Goal: Task Accomplishment & Management: Manage account settings

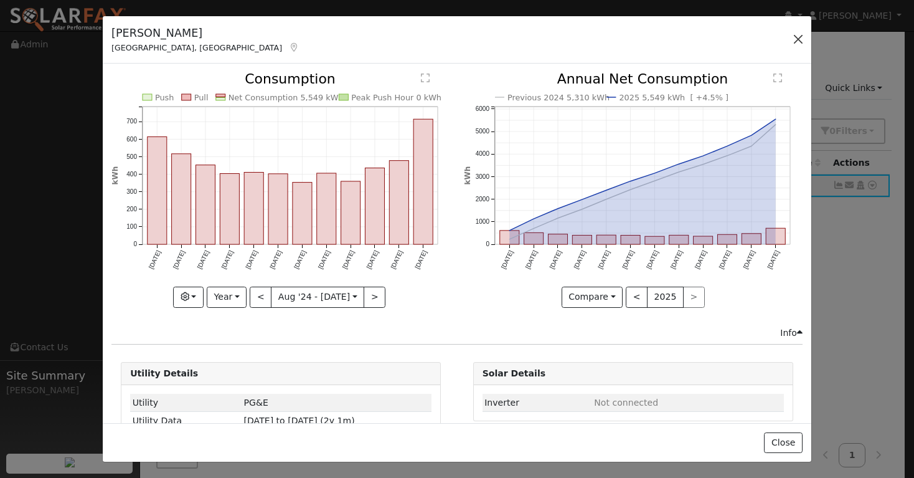
scroll to position [7, 0]
click at [797, 39] on button "button" at bounding box center [798, 39] width 17 height 17
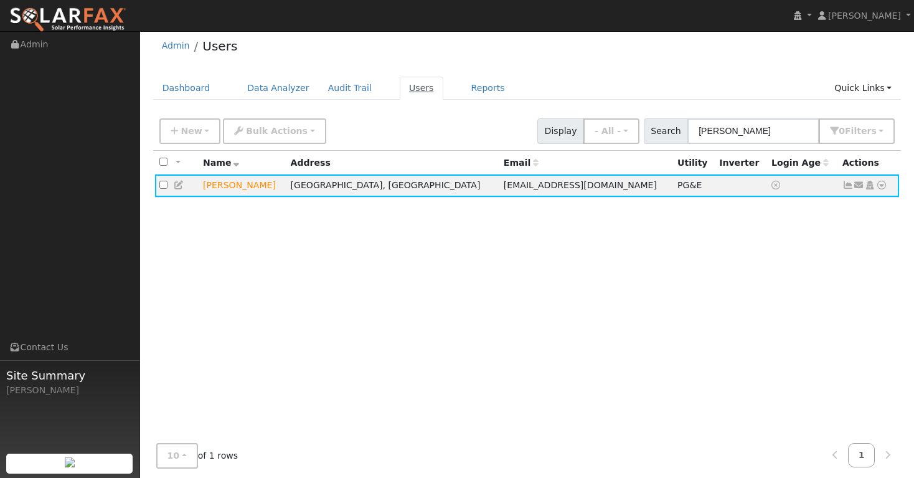
click at [417, 88] on link "Users" at bounding box center [422, 88] width 44 height 23
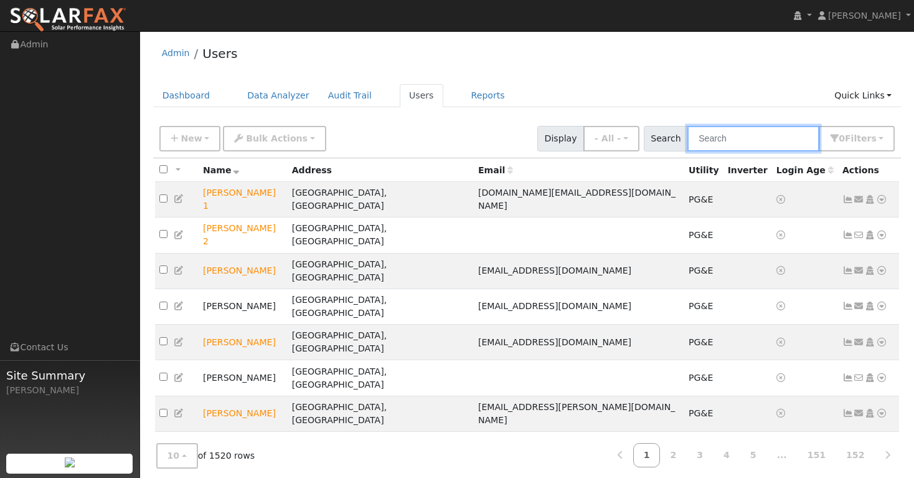
click at [752, 138] on input "text" at bounding box center [754, 139] width 132 height 26
paste input "[PERSON_NAME]"
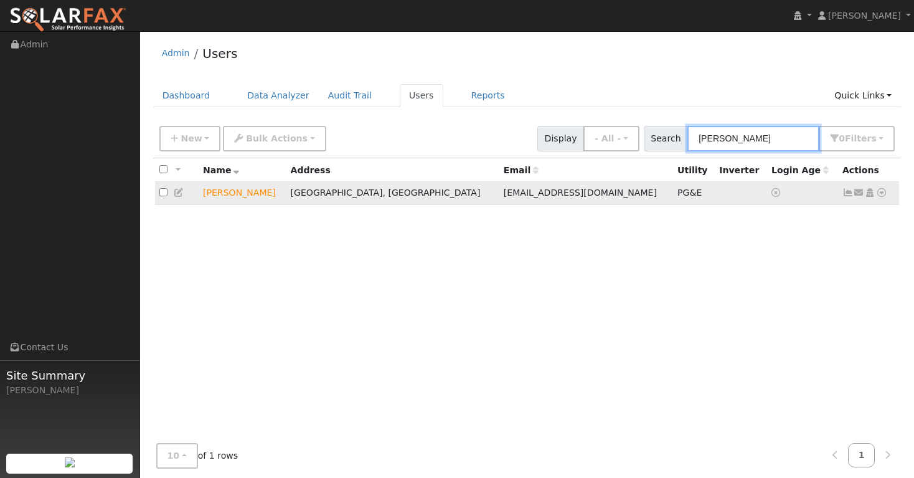
type input "[PERSON_NAME]"
click at [883, 196] on icon at bounding box center [881, 192] width 11 height 9
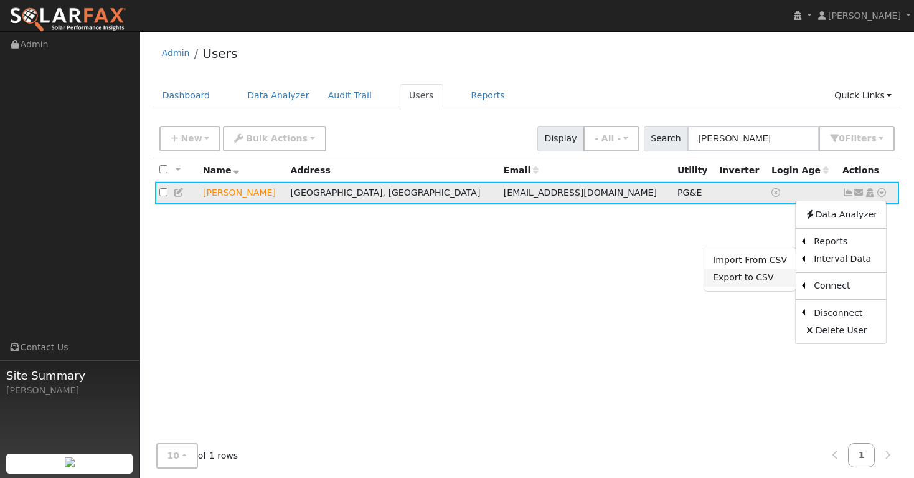
click at [763, 278] on link "Export to CSV" at bounding box center [750, 277] width 92 height 17
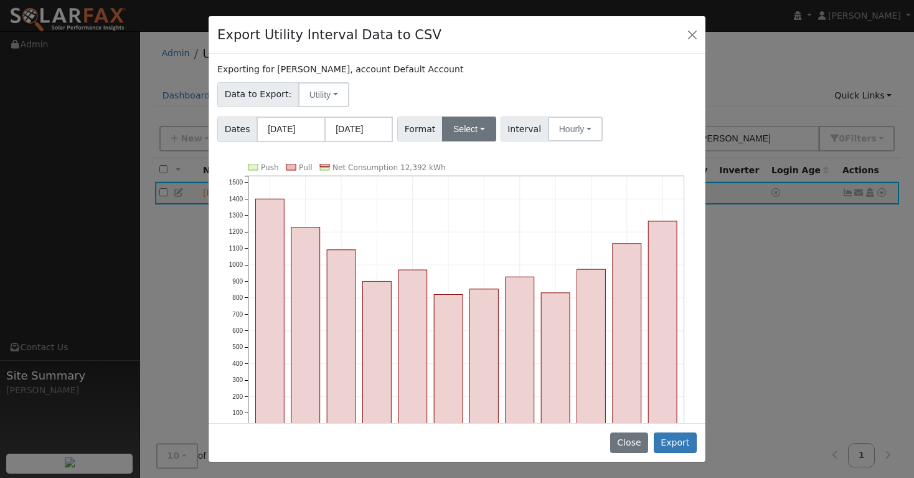
click at [484, 131] on button "Select" at bounding box center [469, 128] width 54 height 25
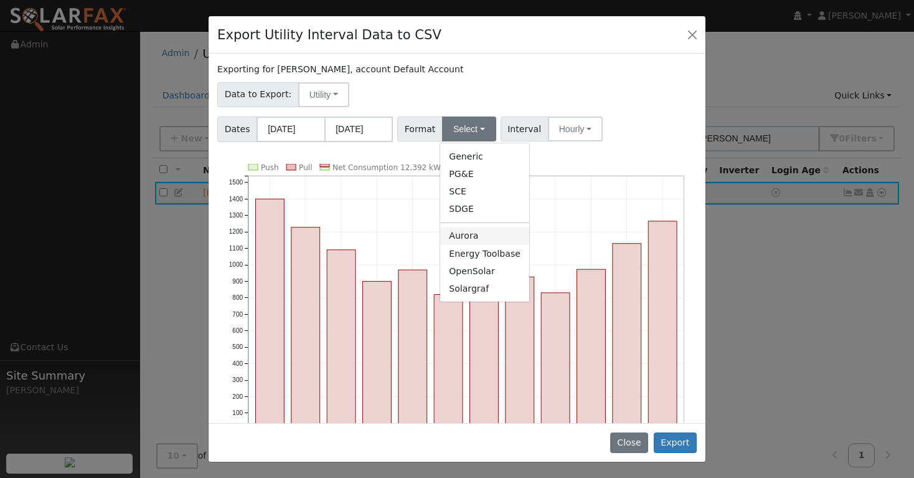
click at [467, 243] on link "Aurora" at bounding box center [484, 235] width 89 height 17
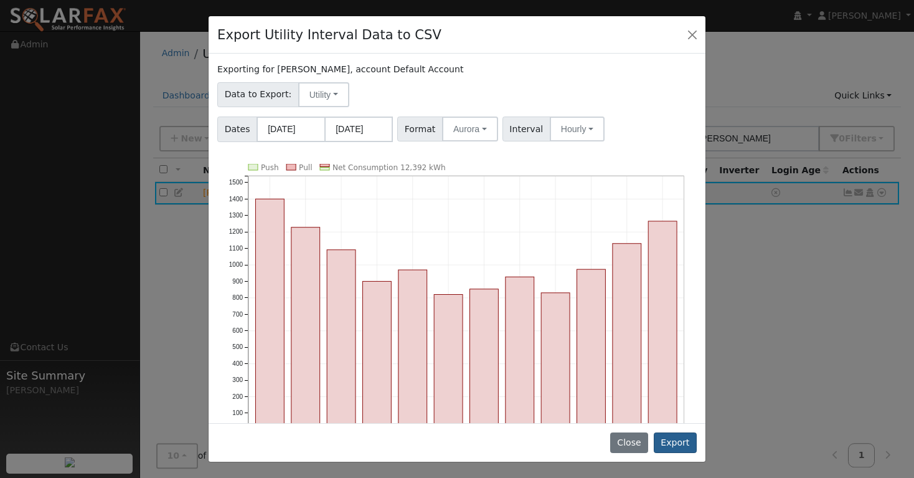
click at [679, 442] on button "Export" at bounding box center [675, 442] width 43 height 21
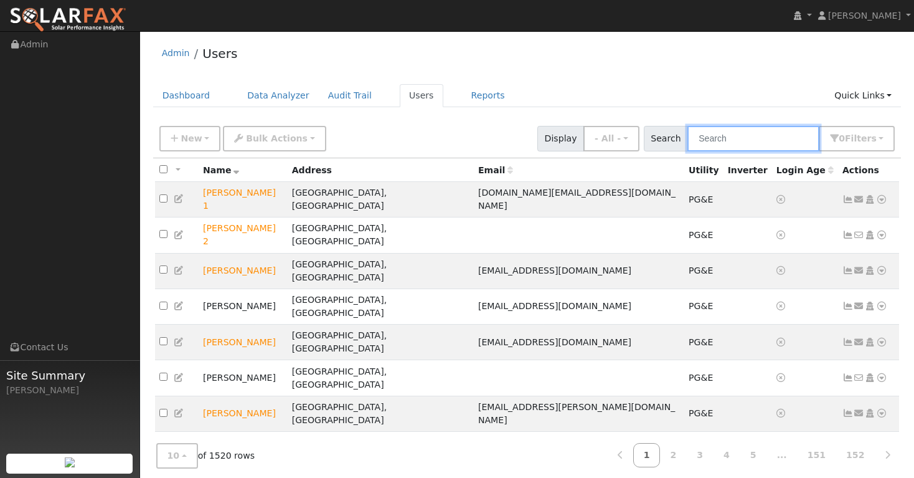
click at [752, 141] on input "text" at bounding box center [754, 139] width 132 height 26
paste input "Joan Blechschmidt"
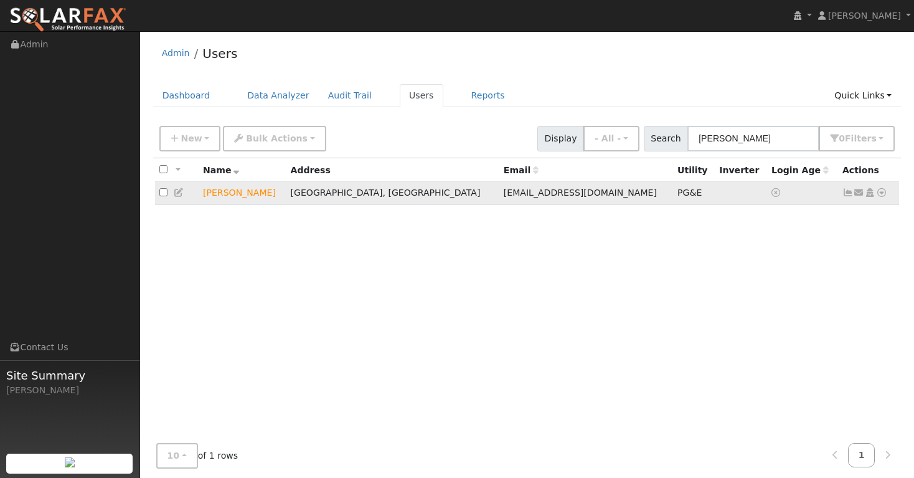
click at [846, 197] on icon at bounding box center [848, 192] width 11 height 9
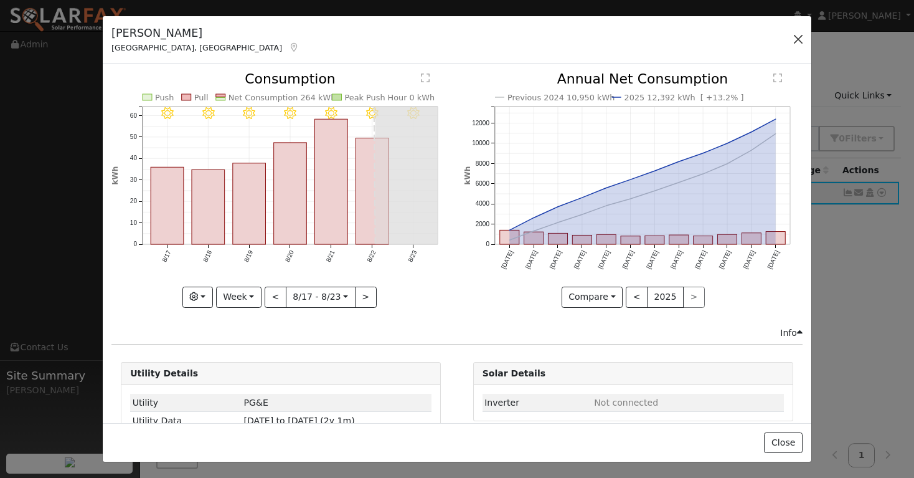
click at [799, 39] on button "button" at bounding box center [798, 39] width 17 height 17
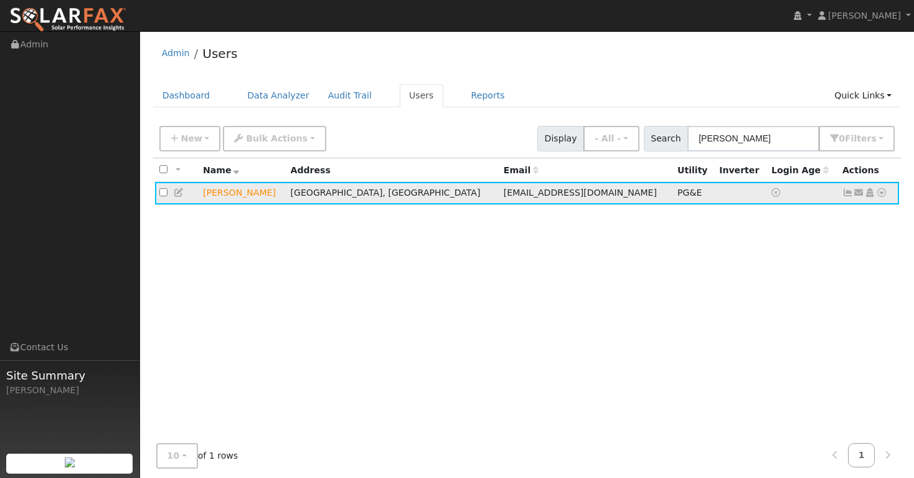
click at [884, 192] on icon at bounding box center [881, 192] width 11 height 9
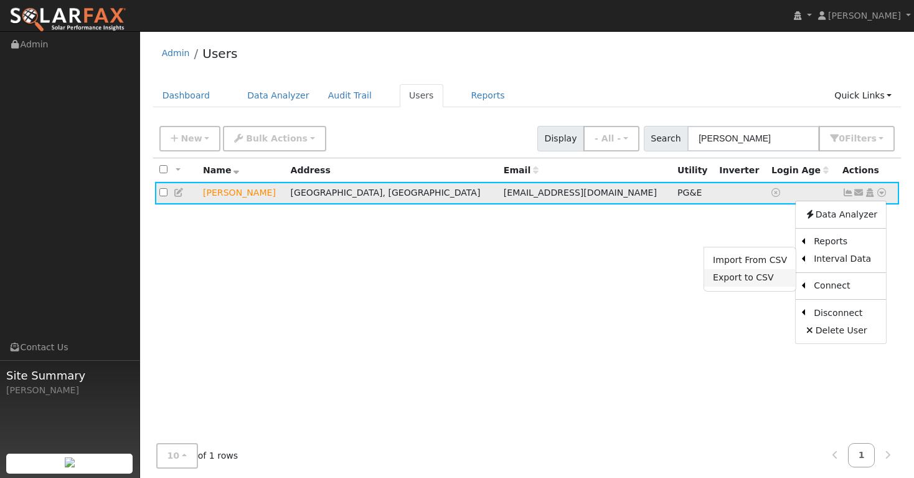
click at [778, 278] on link "Export to CSV" at bounding box center [750, 277] width 92 height 17
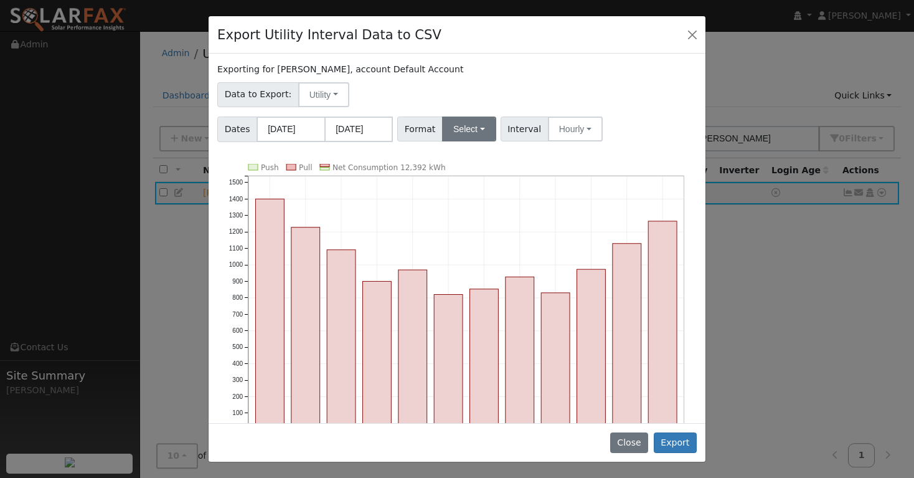
click at [483, 131] on button "Select" at bounding box center [469, 128] width 54 height 25
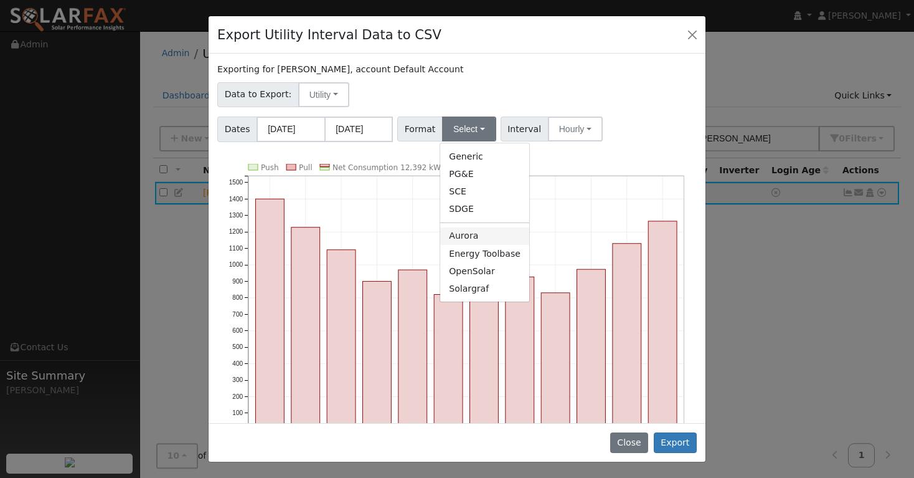
click at [471, 242] on link "Aurora" at bounding box center [484, 235] width 89 height 17
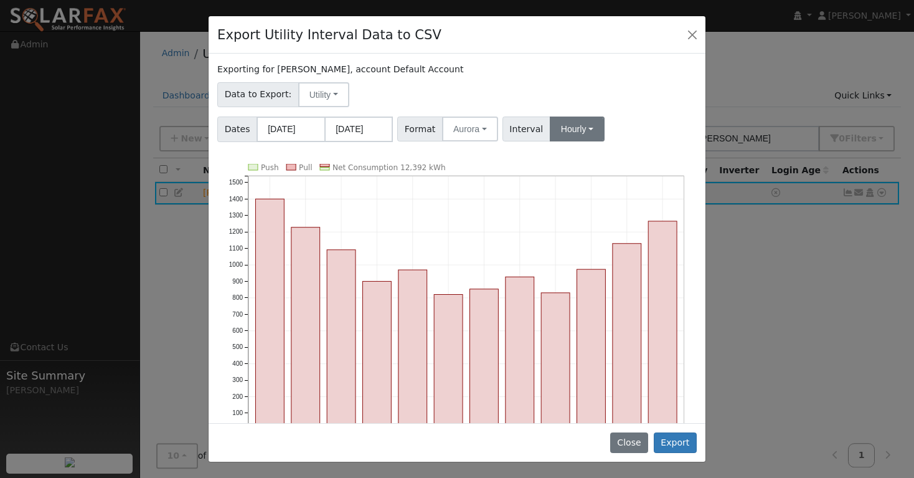
click at [586, 133] on button "Hourly" at bounding box center [577, 128] width 55 height 25
click at [650, 107] on div "Exporting for Joan Blechschmidt, account Default Account Data to Export: Utilit…" at bounding box center [457, 238] width 497 height 369
click at [677, 445] on button "Export" at bounding box center [675, 442] width 43 height 21
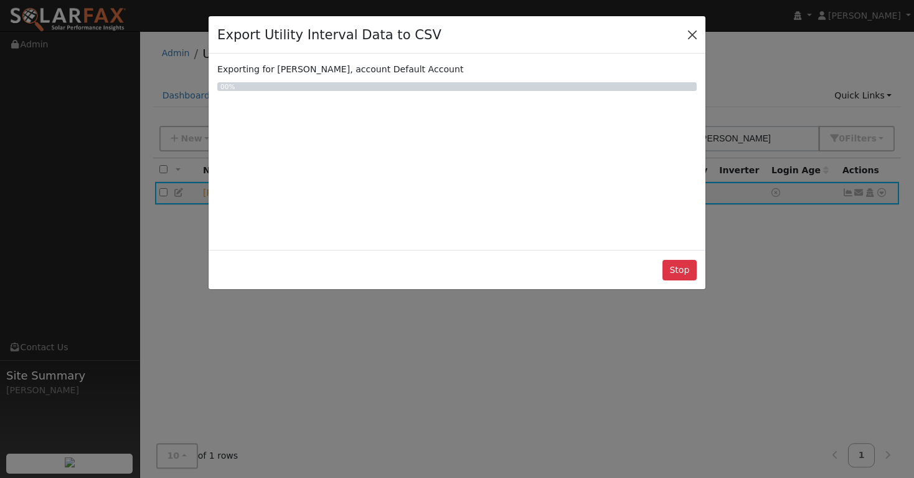
click at [692, 34] on button "Close" at bounding box center [692, 34] width 17 height 17
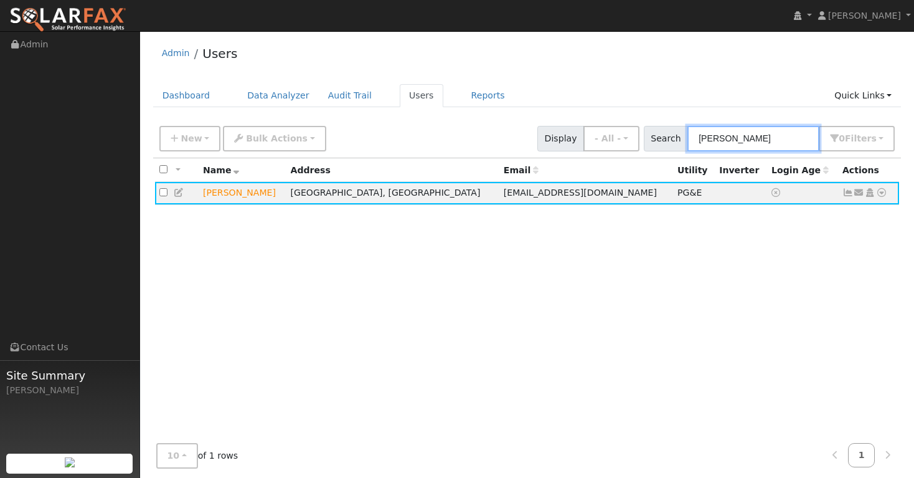
click at [795, 142] on input "[PERSON_NAME]" at bounding box center [754, 139] width 132 height 26
type input "J"
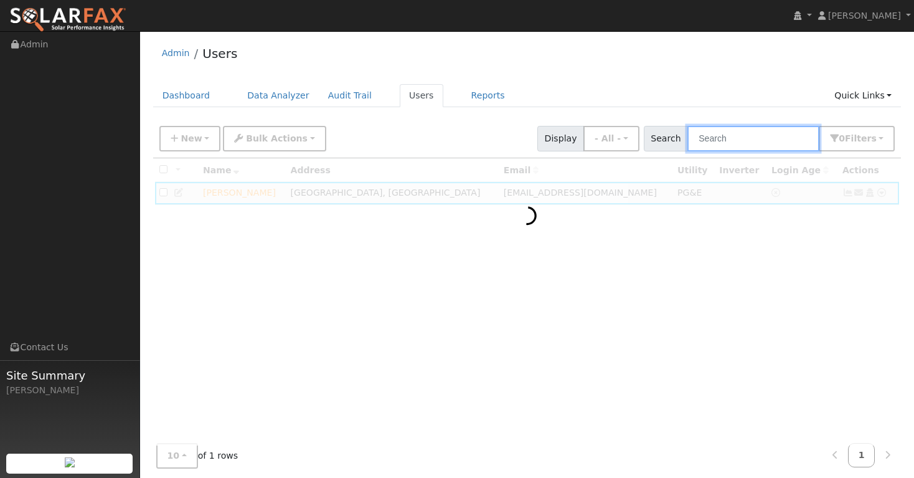
paste input "Kevin Jeong"
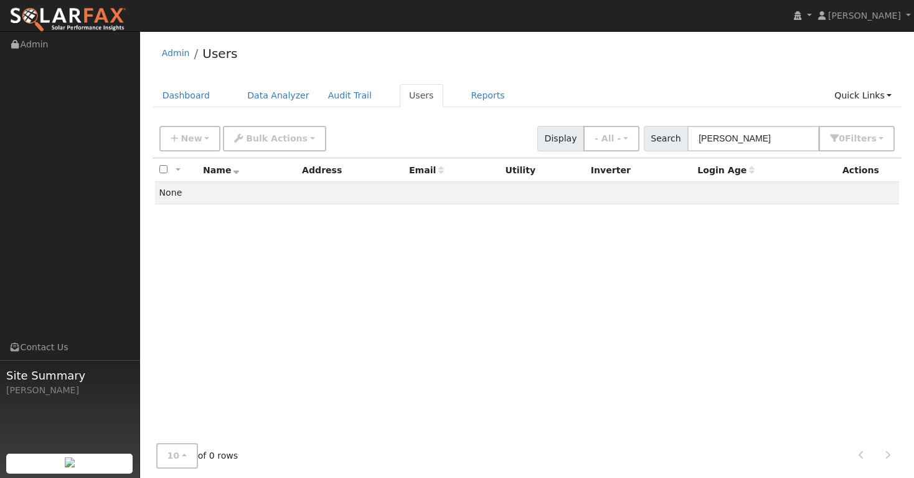
click at [677, 144] on span "Search" at bounding box center [666, 139] width 44 height 26
click at [721, 294] on div "All None All on page None on page Name Address Email Utility Inverter Login Age…" at bounding box center [527, 301] width 749 height 286
click at [768, 139] on input "Kevin Jeong" at bounding box center [754, 139] width 132 height 26
type input "K"
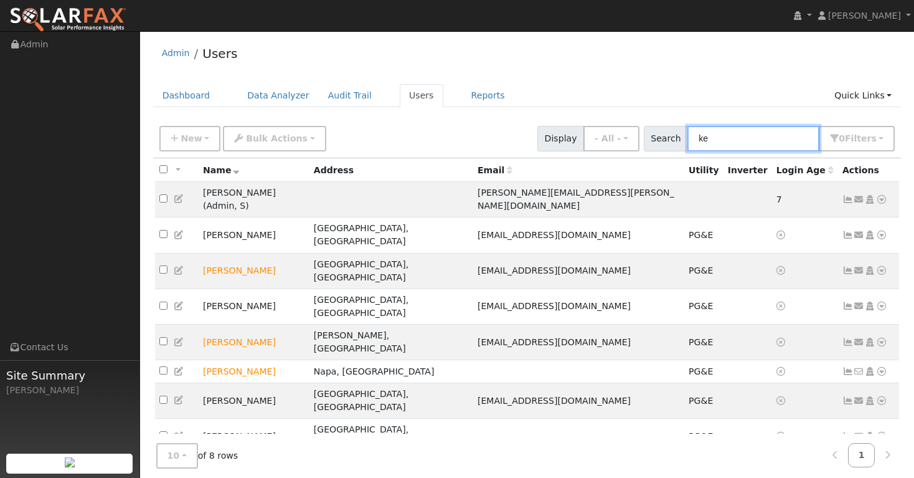
type input "k"
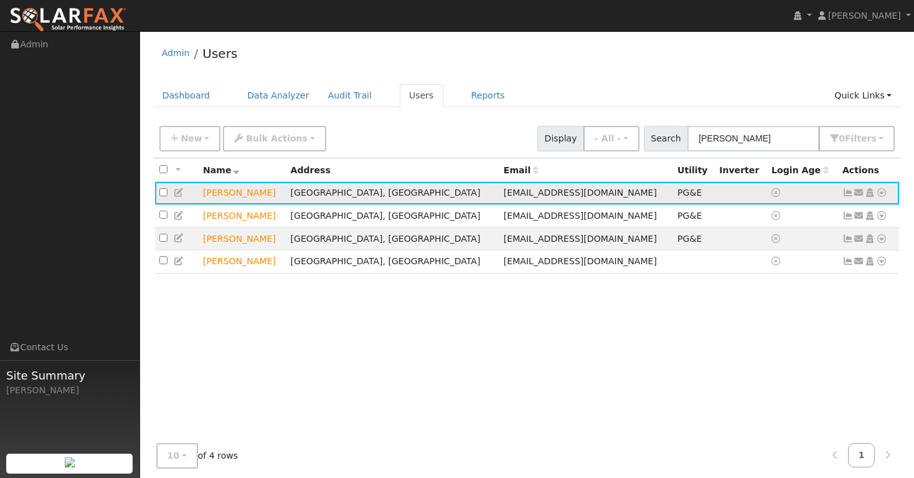
drag, startPoint x: 632, startPoint y: 171, endPoint x: 268, endPoint y: 196, distance: 364.5
click at [268, 196] on td "[PERSON_NAME]" at bounding box center [243, 193] width 88 height 23
click at [882, 194] on icon at bounding box center [881, 192] width 11 height 9
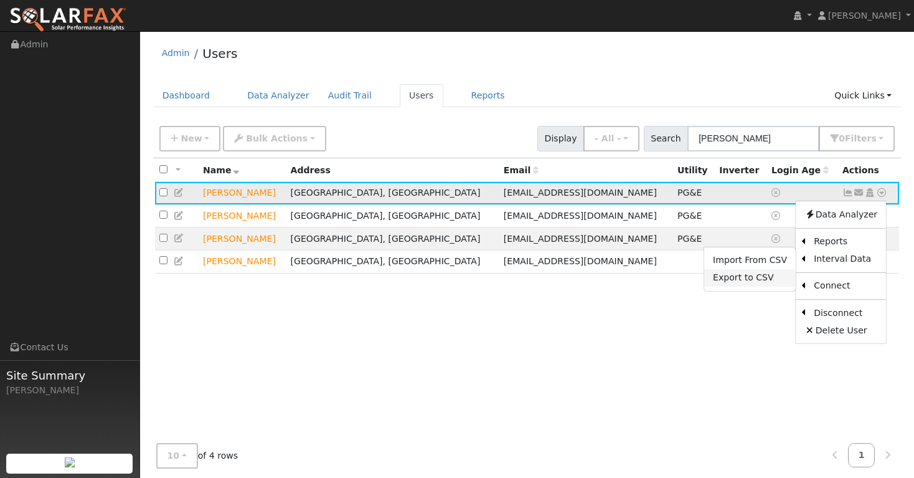
click at [766, 277] on link "Export to CSV" at bounding box center [750, 277] width 92 height 17
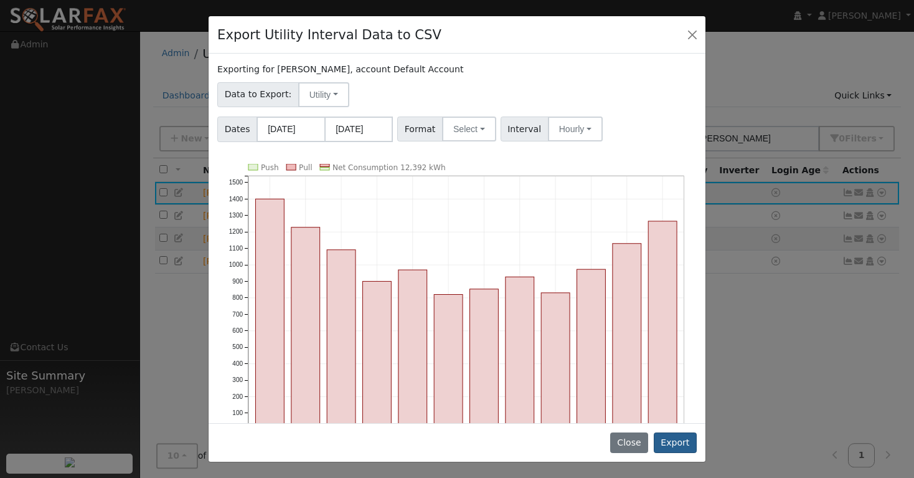
click at [674, 442] on button "Export" at bounding box center [675, 442] width 43 height 21
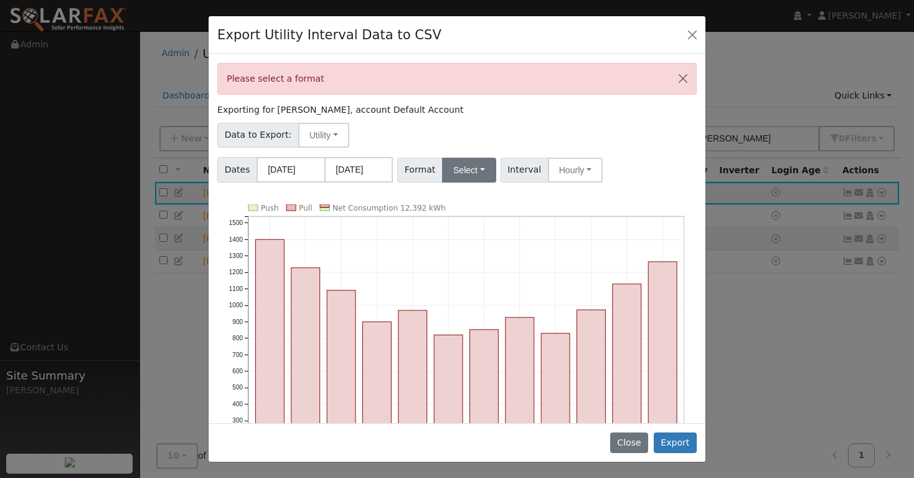
click at [482, 171] on button "Select" at bounding box center [469, 170] width 54 height 25
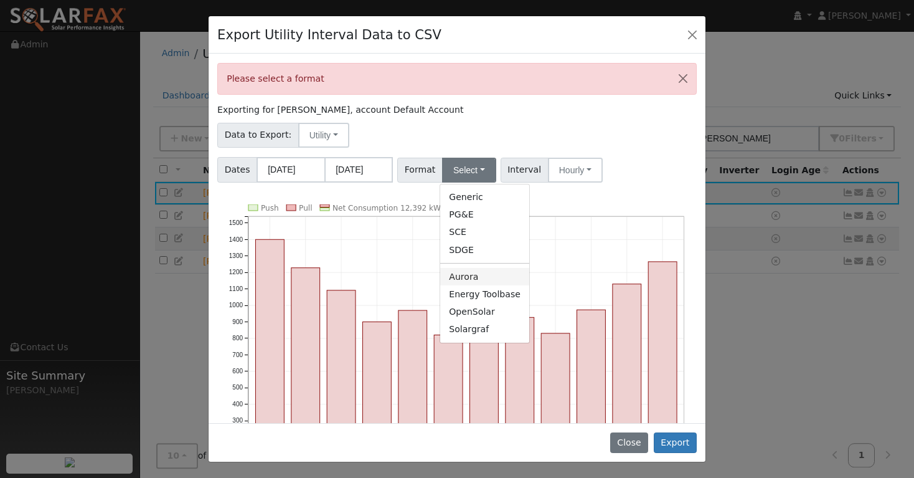
click at [471, 281] on link "Aurora" at bounding box center [484, 276] width 89 height 17
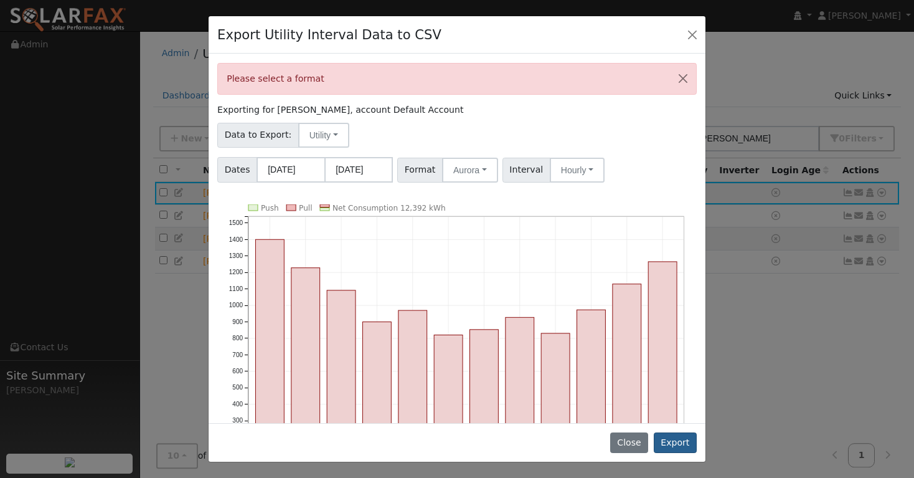
click at [668, 443] on button "Export" at bounding box center [675, 442] width 43 height 21
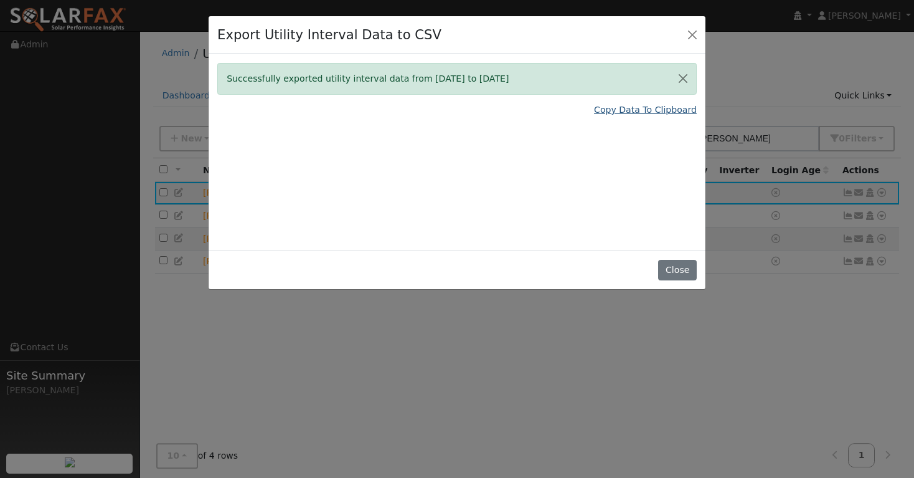
click at [637, 112] on link "Copy Data To Clipboard" at bounding box center [645, 109] width 103 height 13
click at [633, 111] on link "Copy Data To Clipboard" at bounding box center [645, 109] width 103 height 13
click at [649, 111] on link "Copy Data To Clipboard" at bounding box center [645, 109] width 103 height 13
click at [692, 34] on button "Close" at bounding box center [692, 34] width 17 height 17
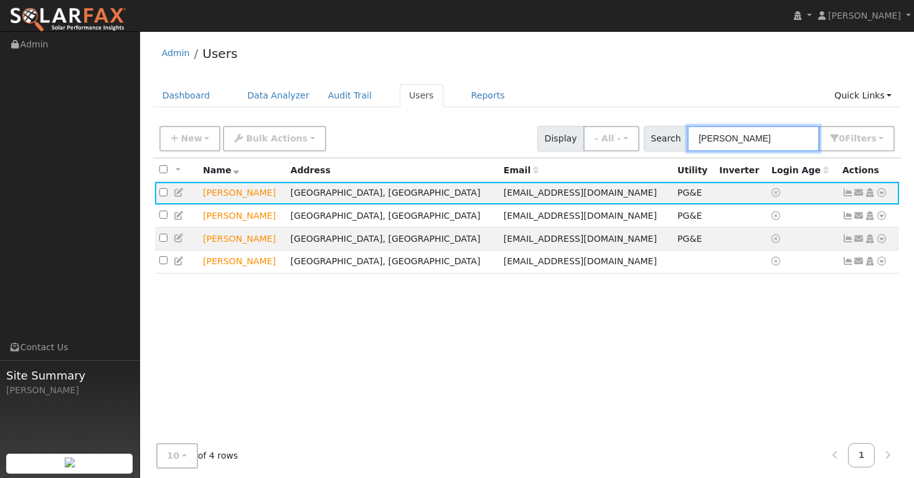
click at [744, 142] on input "Joan" at bounding box center [754, 139] width 132 height 26
type input "J"
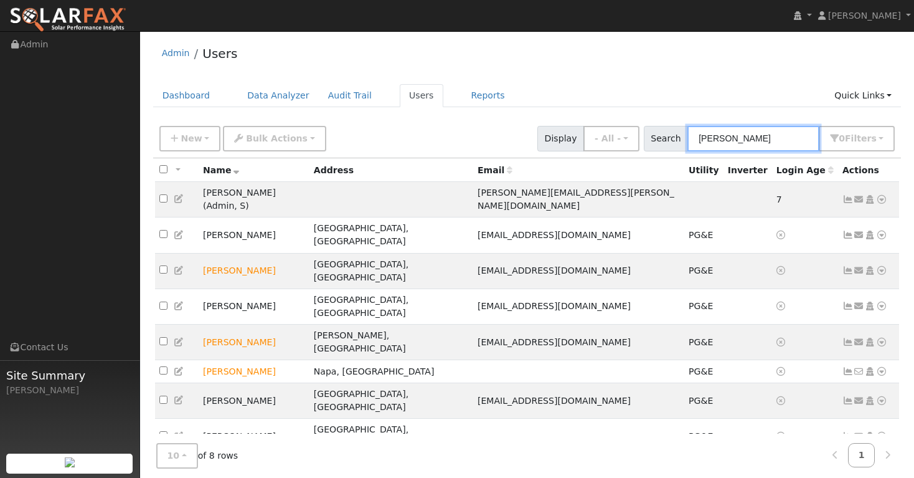
type input "Kevin"
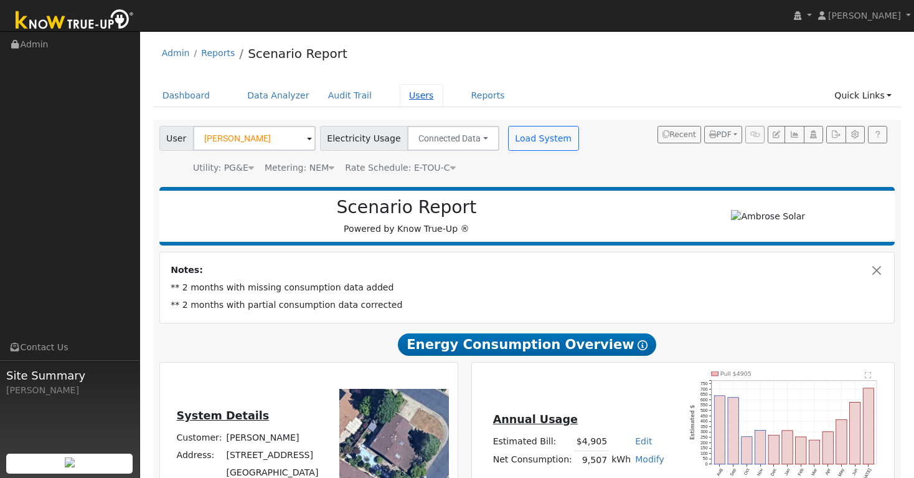
click at [417, 90] on link "Users" at bounding box center [422, 95] width 44 height 23
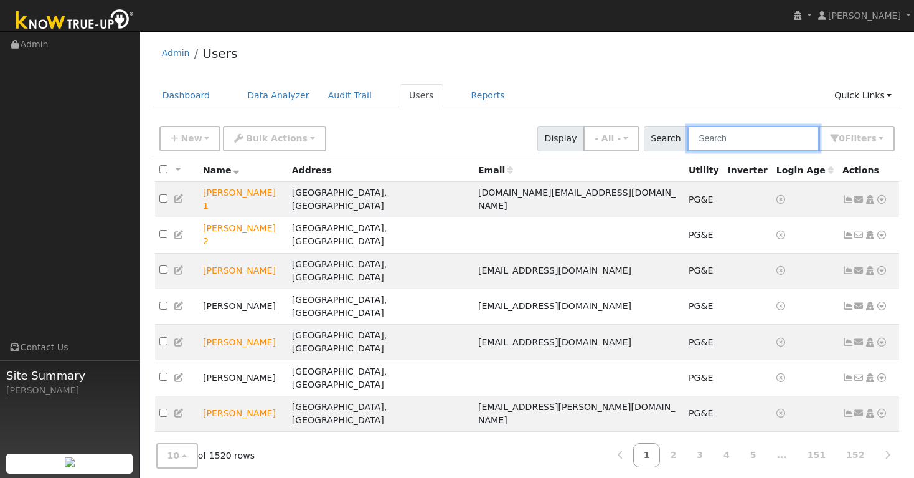
click at [755, 141] on input "text" at bounding box center [754, 139] width 132 height 26
paste input "[PERSON_NAME]"
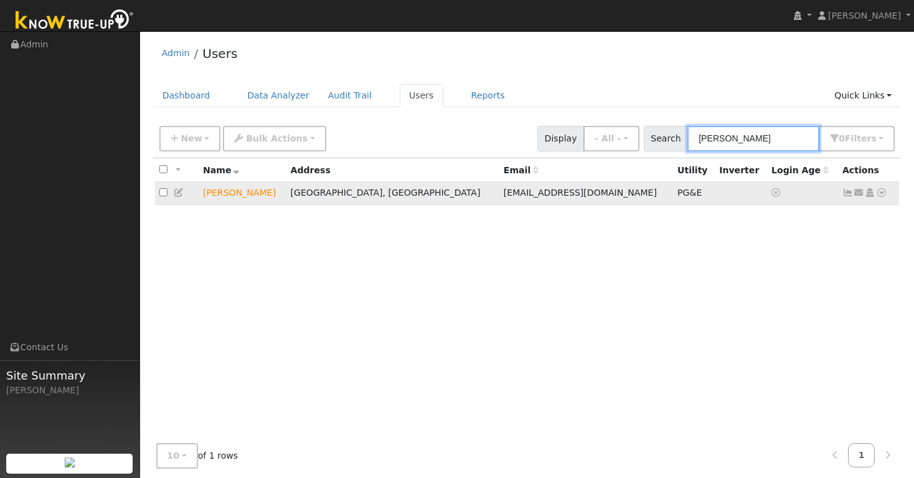
type input "[PERSON_NAME]"
click at [849, 192] on icon at bounding box center [848, 192] width 11 height 9
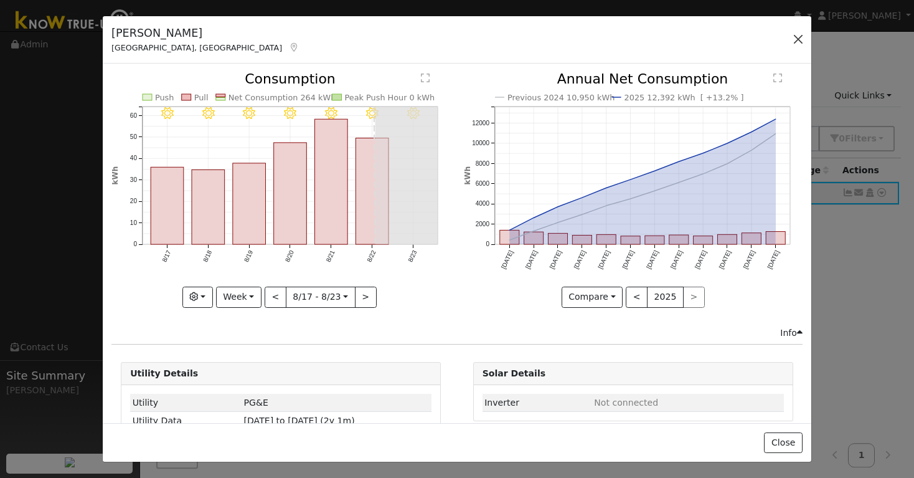
click at [800, 39] on button "button" at bounding box center [798, 39] width 17 height 17
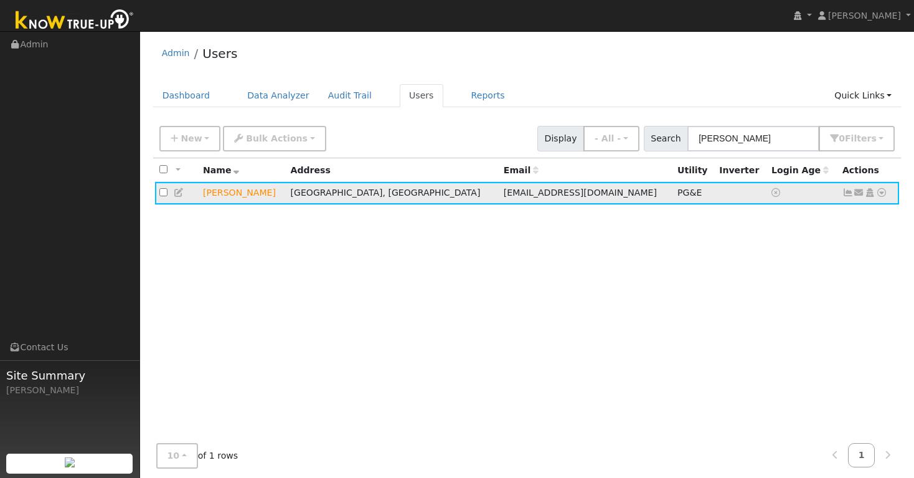
click at [886, 194] on icon at bounding box center [881, 192] width 11 height 9
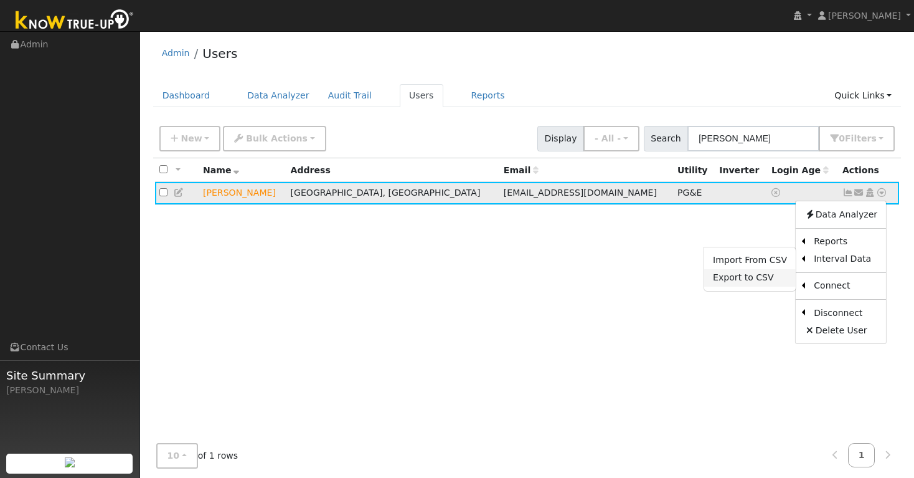
click at [772, 279] on link "Export to CSV" at bounding box center [750, 277] width 92 height 17
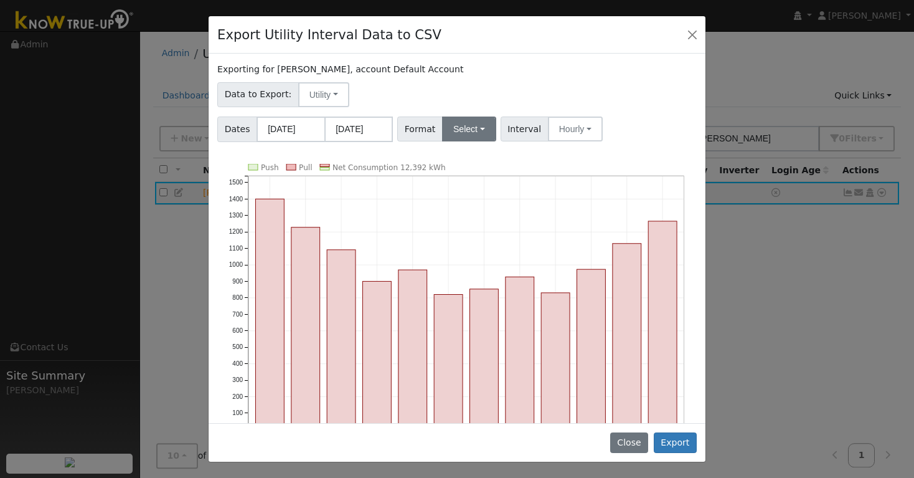
click at [478, 135] on button "Select" at bounding box center [469, 128] width 54 height 25
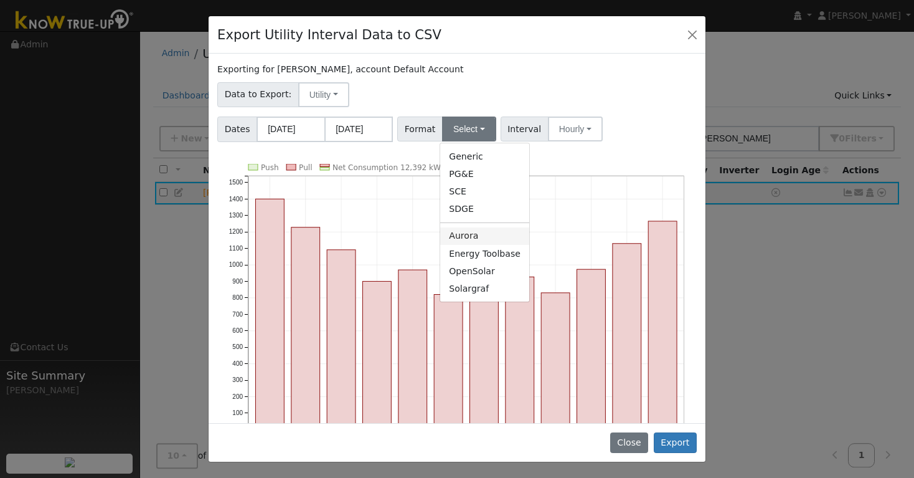
click at [470, 236] on link "Aurora" at bounding box center [484, 235] width 89 height 17
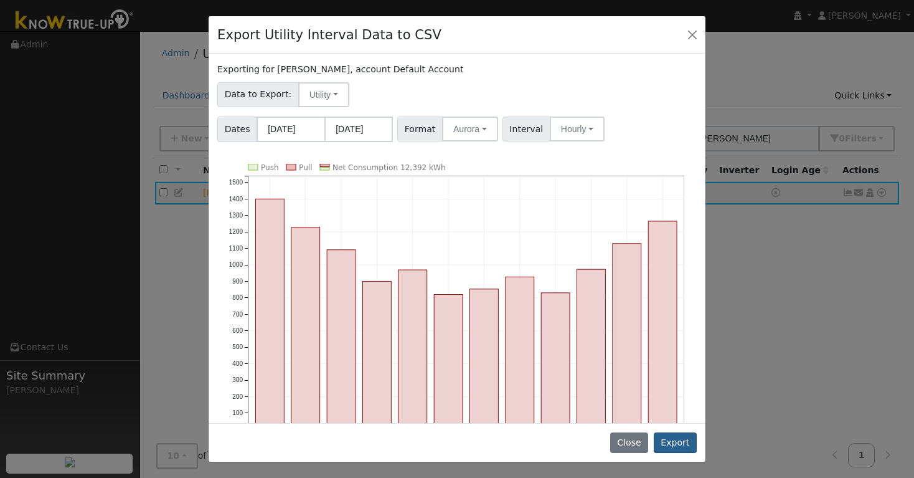
click at [676, 443] on button "Export" at bounding box center [675, 442] width 43 height 21
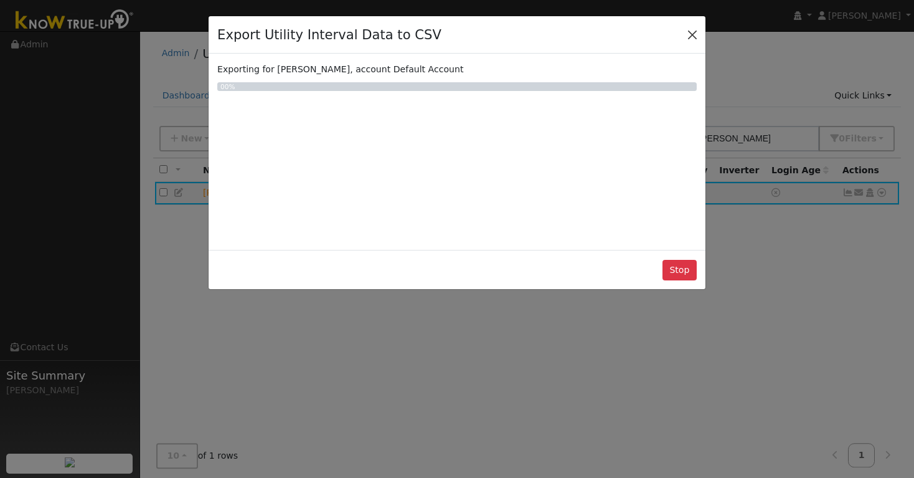
click at [694, 31] on button "Close" at bounding box center [692, 34] width 17 height 17
